Goal: Transaction & Acquisition: Register for event/course

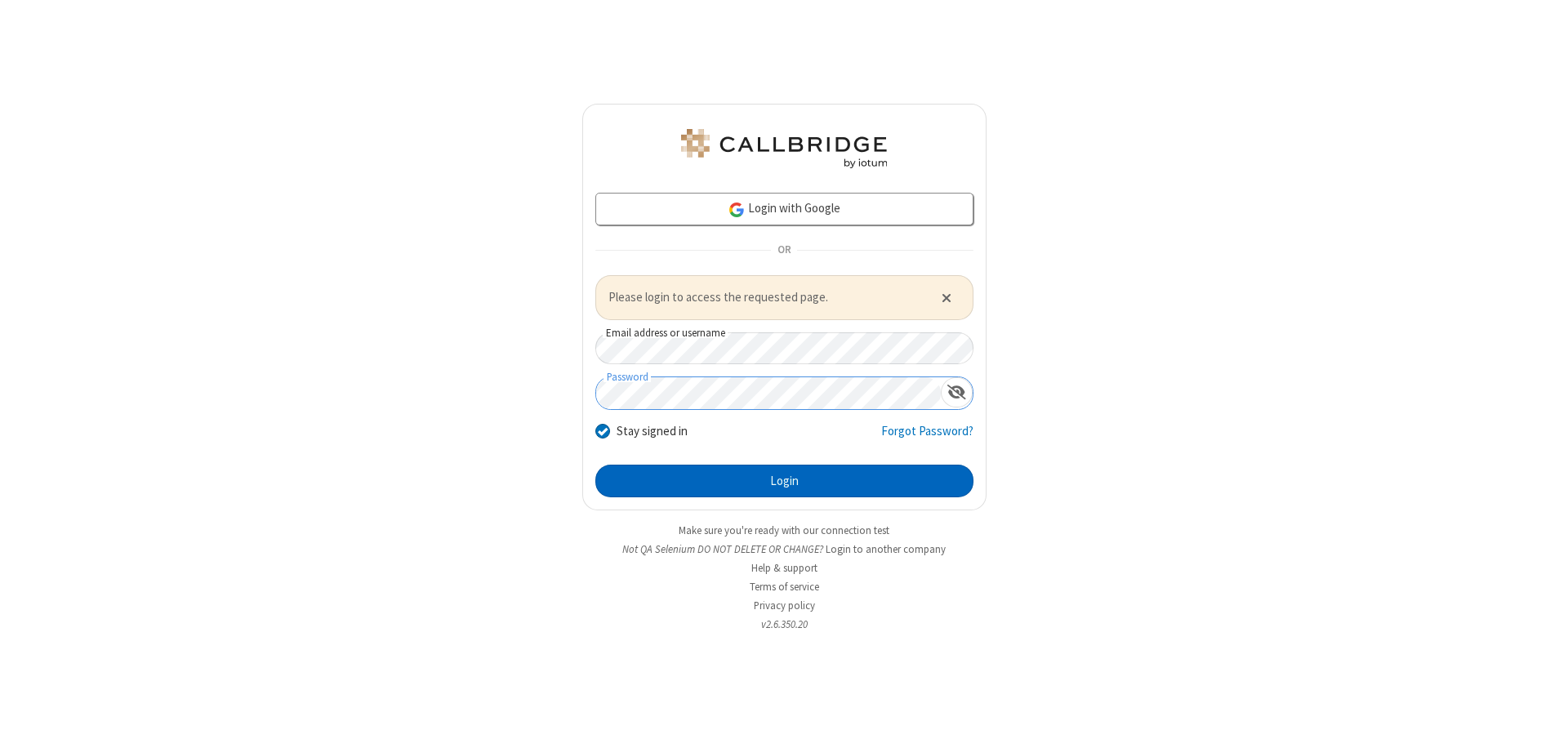
click at [784, 480] on button "Login" at bounding box center [784, 481] width 378 height 33
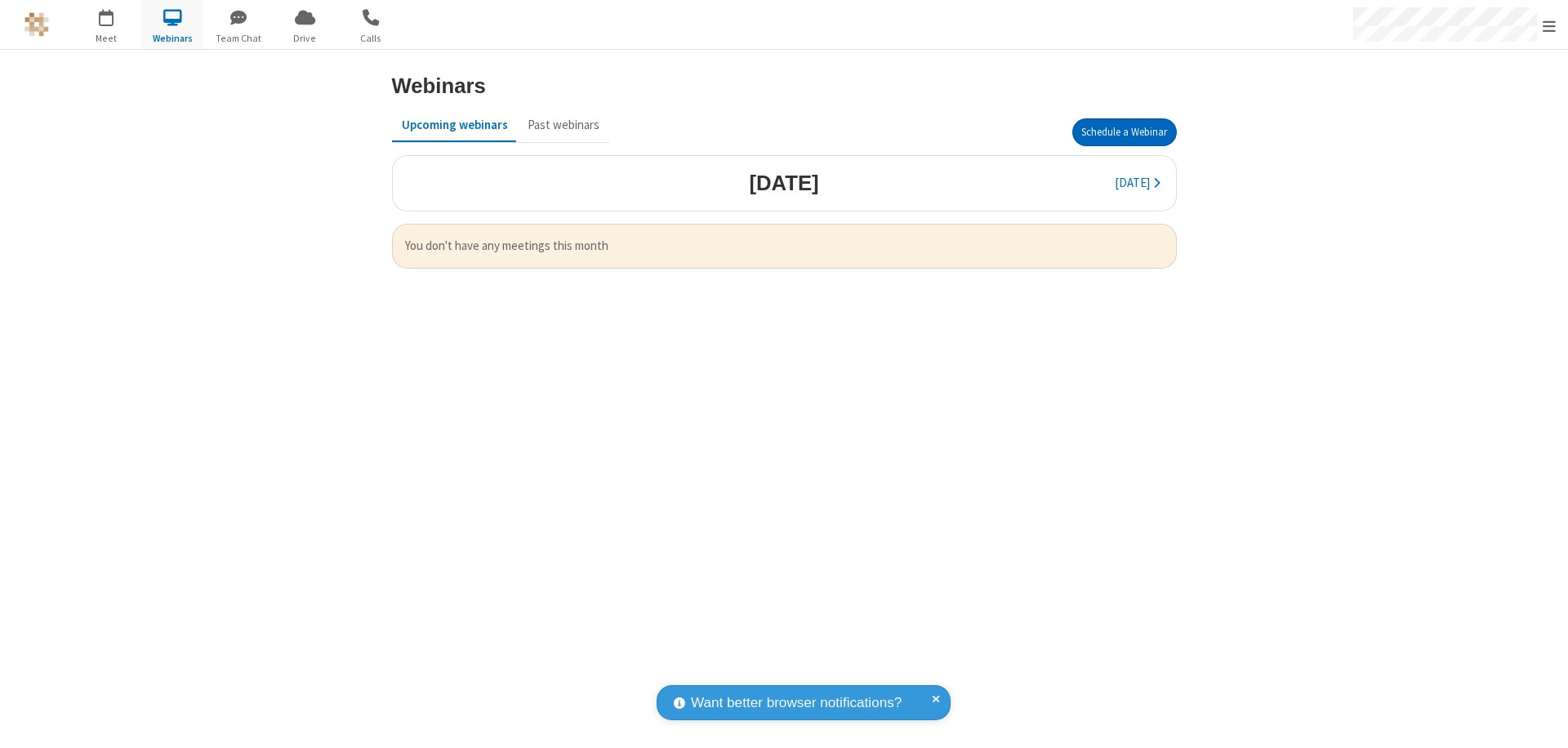
click at [1123, 132] on button "Schedule a Webinar" at bounding box center [1124, 132] width 104 height 28
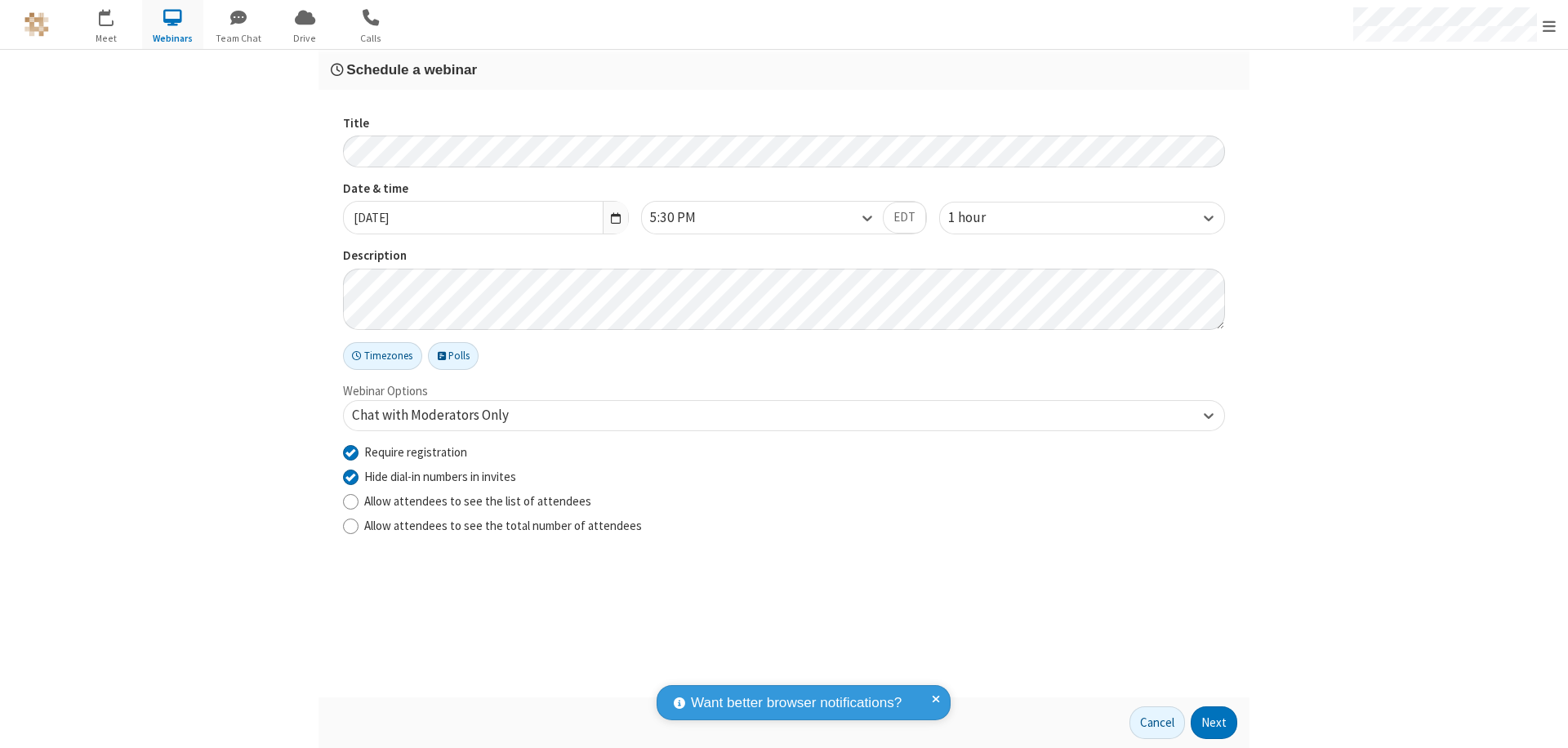
click at [350, 451] on input "Require registration" at bounding box center [350, 452] width 15 height 17
checkbox input "false"
click at [1214, 723] on button "Next" at bounding box center [1213, 723] width 46 height 33
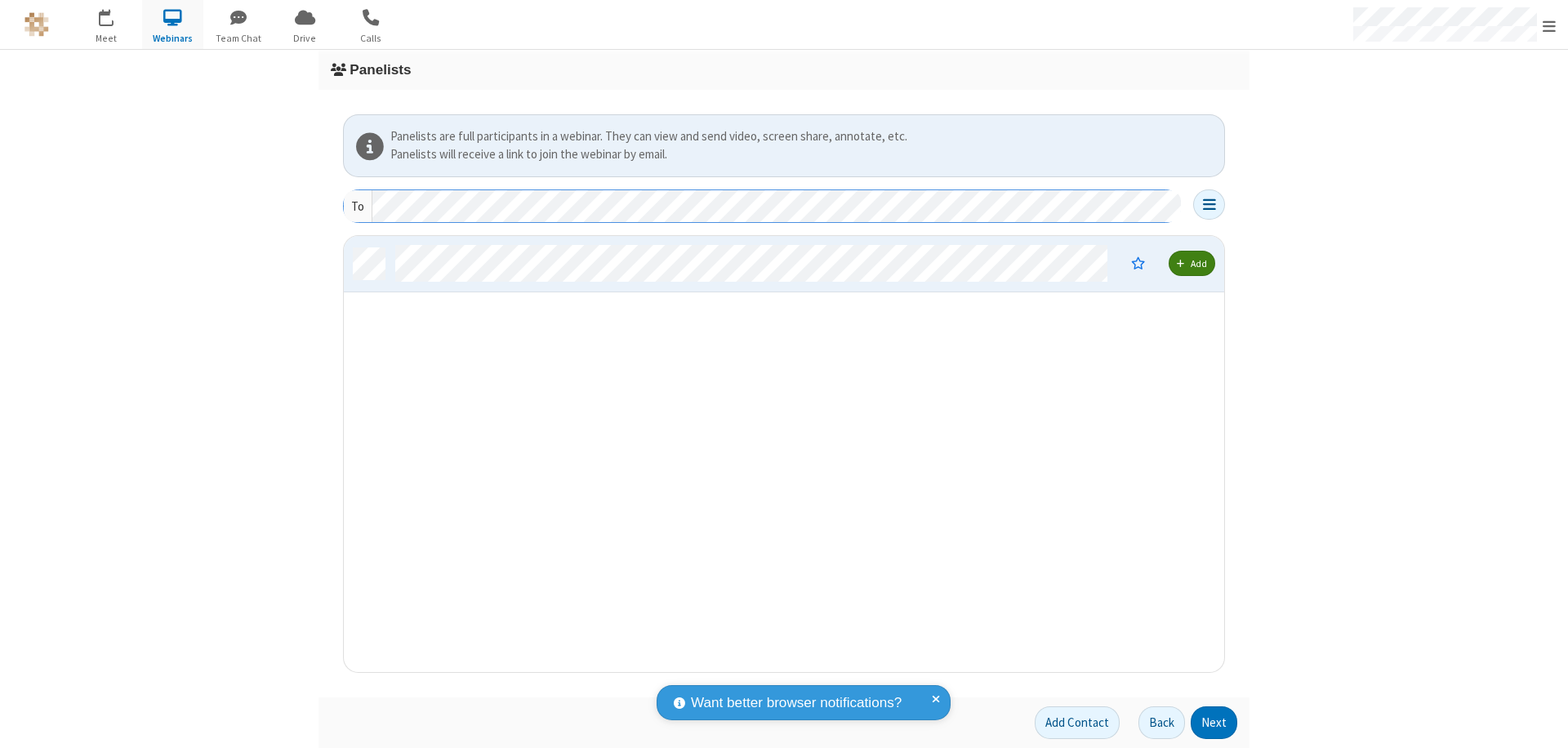
scroll to position [424, 868]
click at [1214, 723] on button "Next" at bounding box center [1213, 723] width 46 height 33
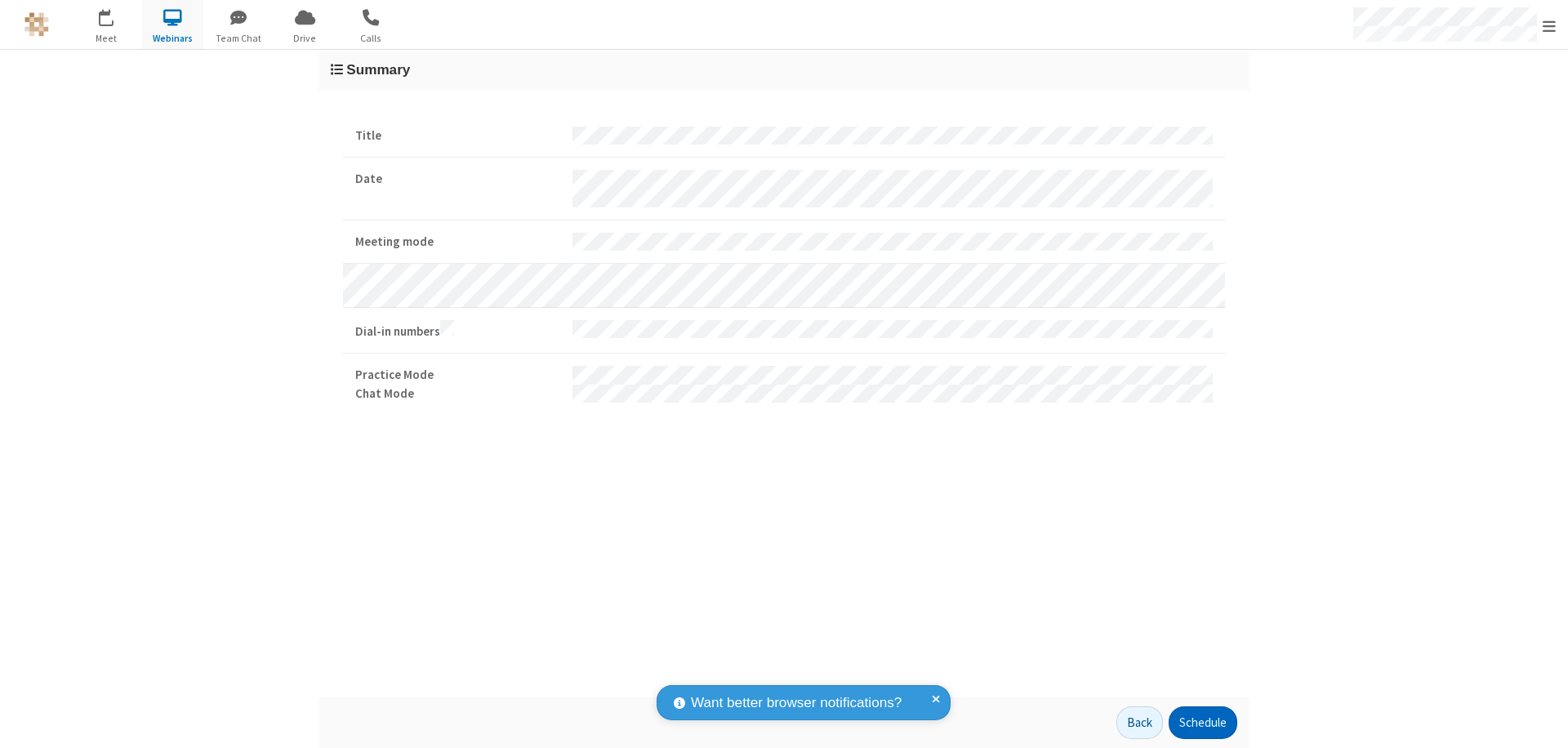
click at [1202, 723] on button "Schedule" at bounding box center [1203, 723] width 69 height 33
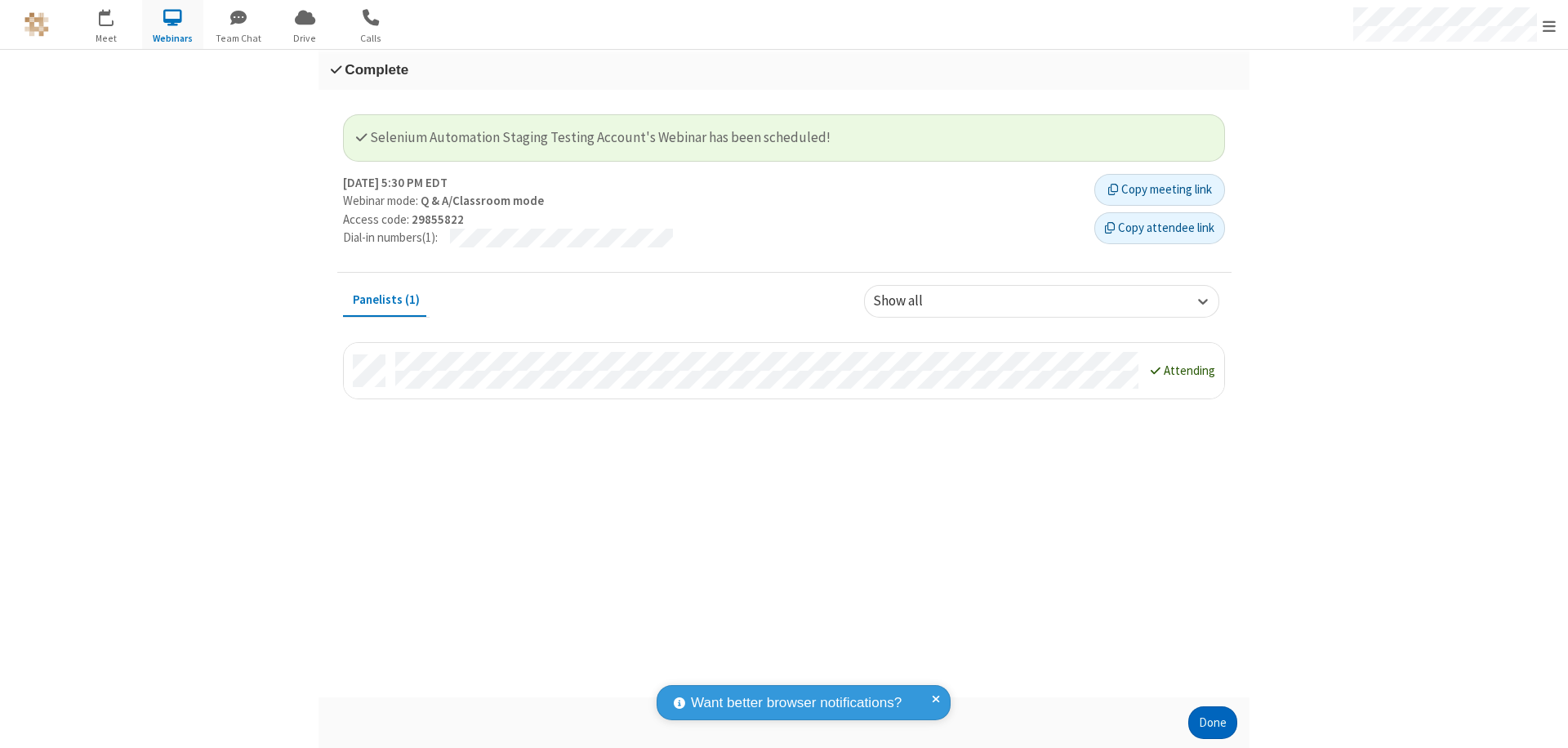
click at [1213, 723] on button "Done" at bounding box center [1213, 723] width 49 height 33
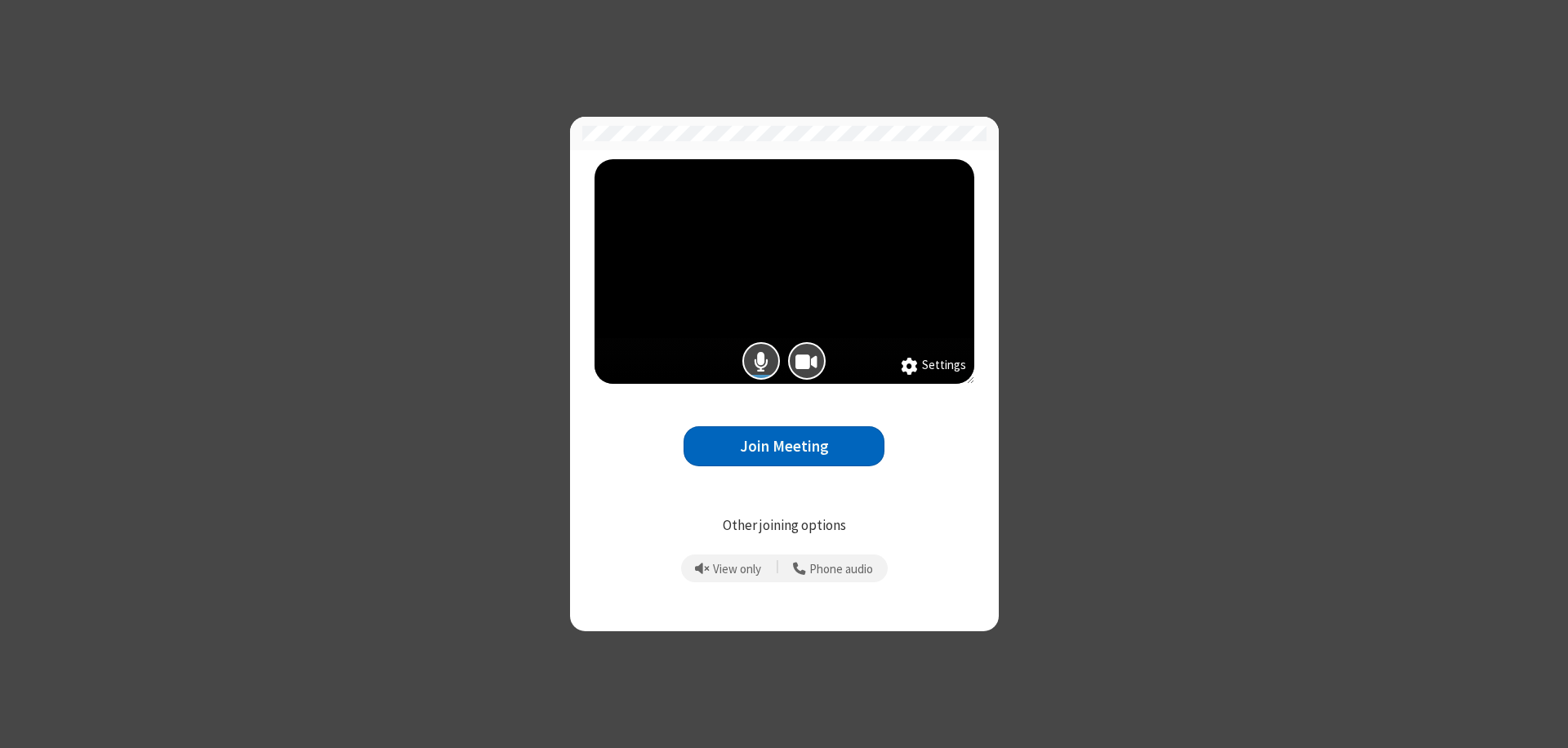
click at [784, 446] on button "Join Meeting" at bounding box center [783, 446] width 201 height 40
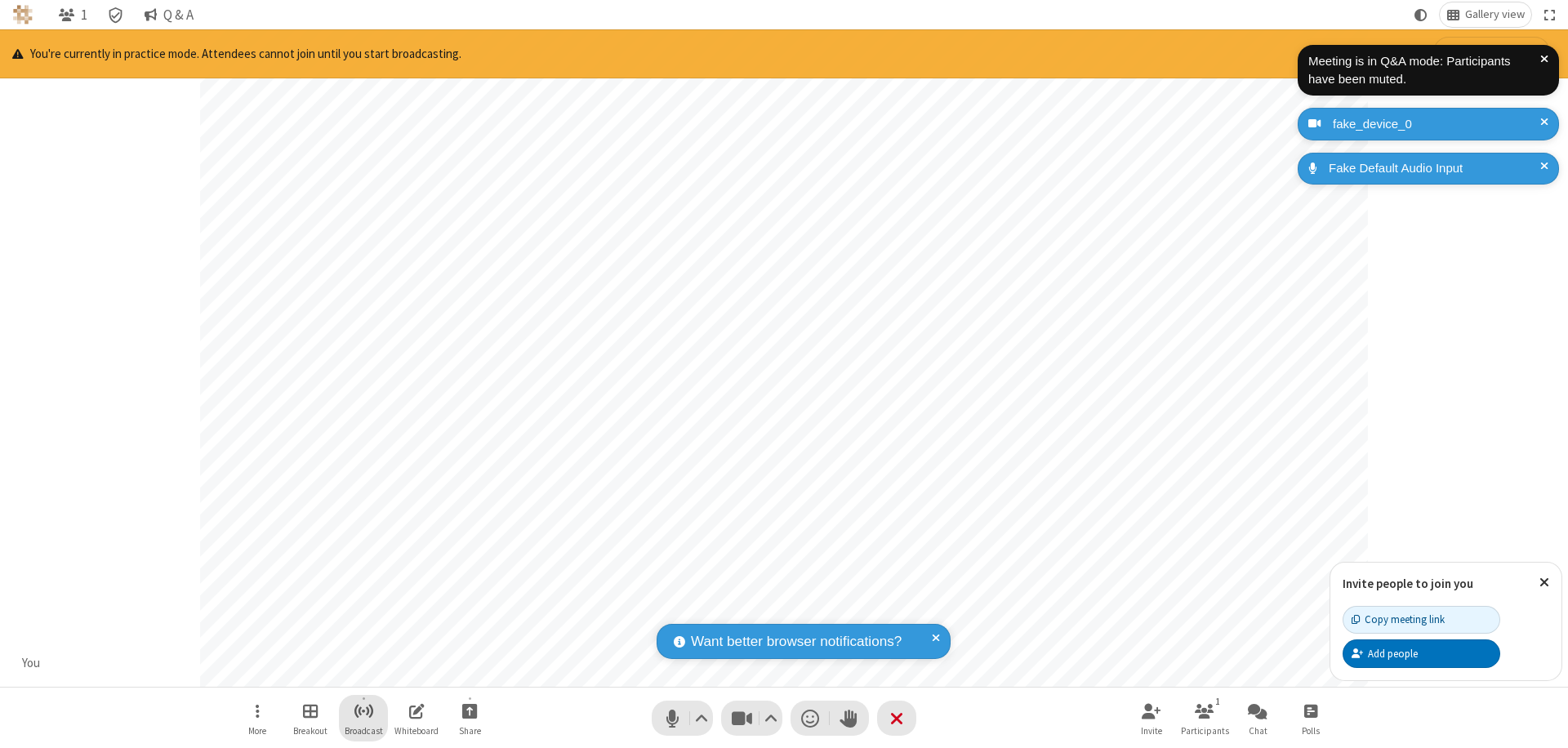
click at [362, 710] on span "Start broadcast" at bounding box center [364, 711] width 20 height 20
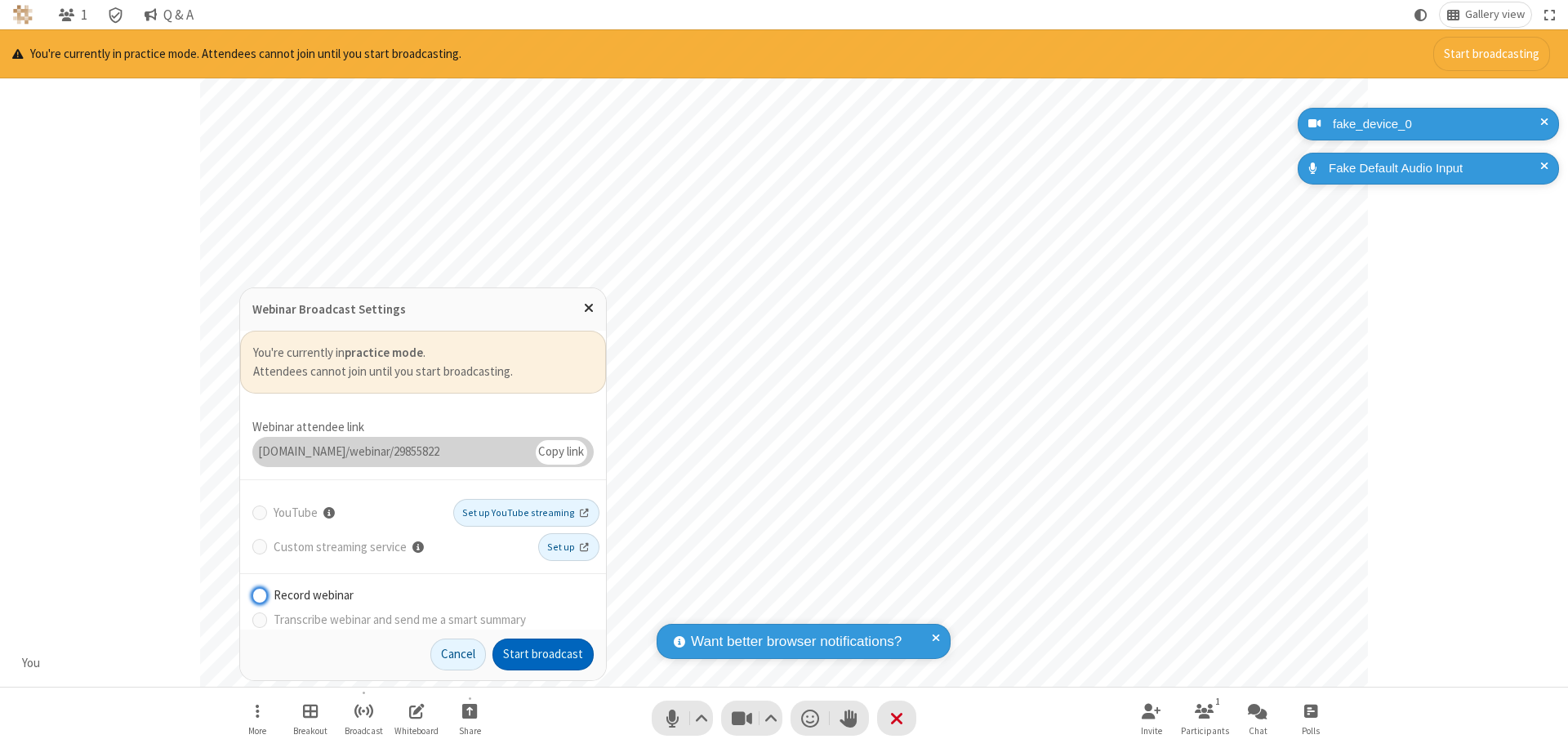
click at [543, 654] on button "Start broadcast" at bounding box center [543, 655] width 101 height 33
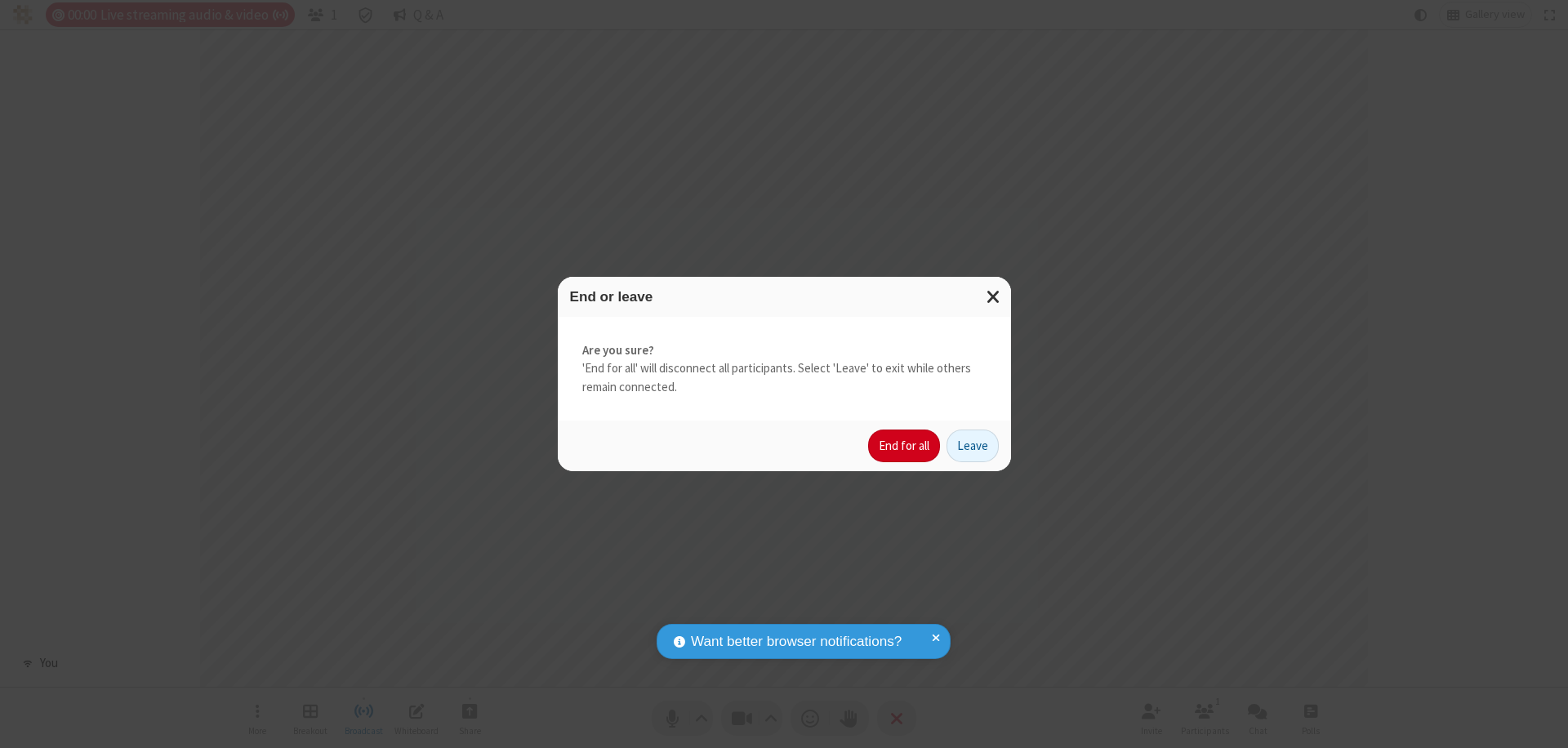
click at [905, 446] on button "End for all" at bounding box center [904, 445] width 72 height 33
